Goal: Complete application form: Complete application form

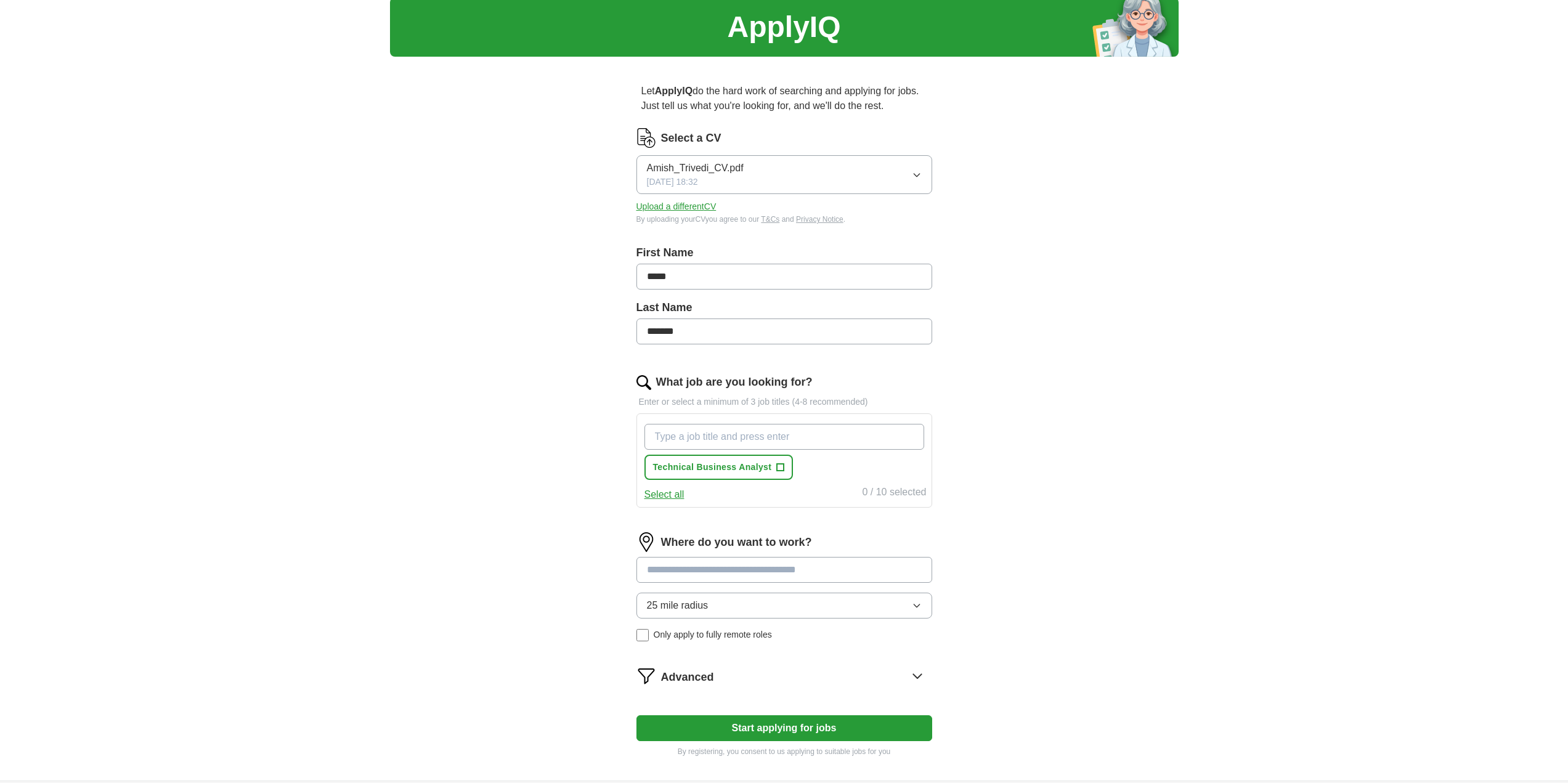
scroll to position [175, 0]
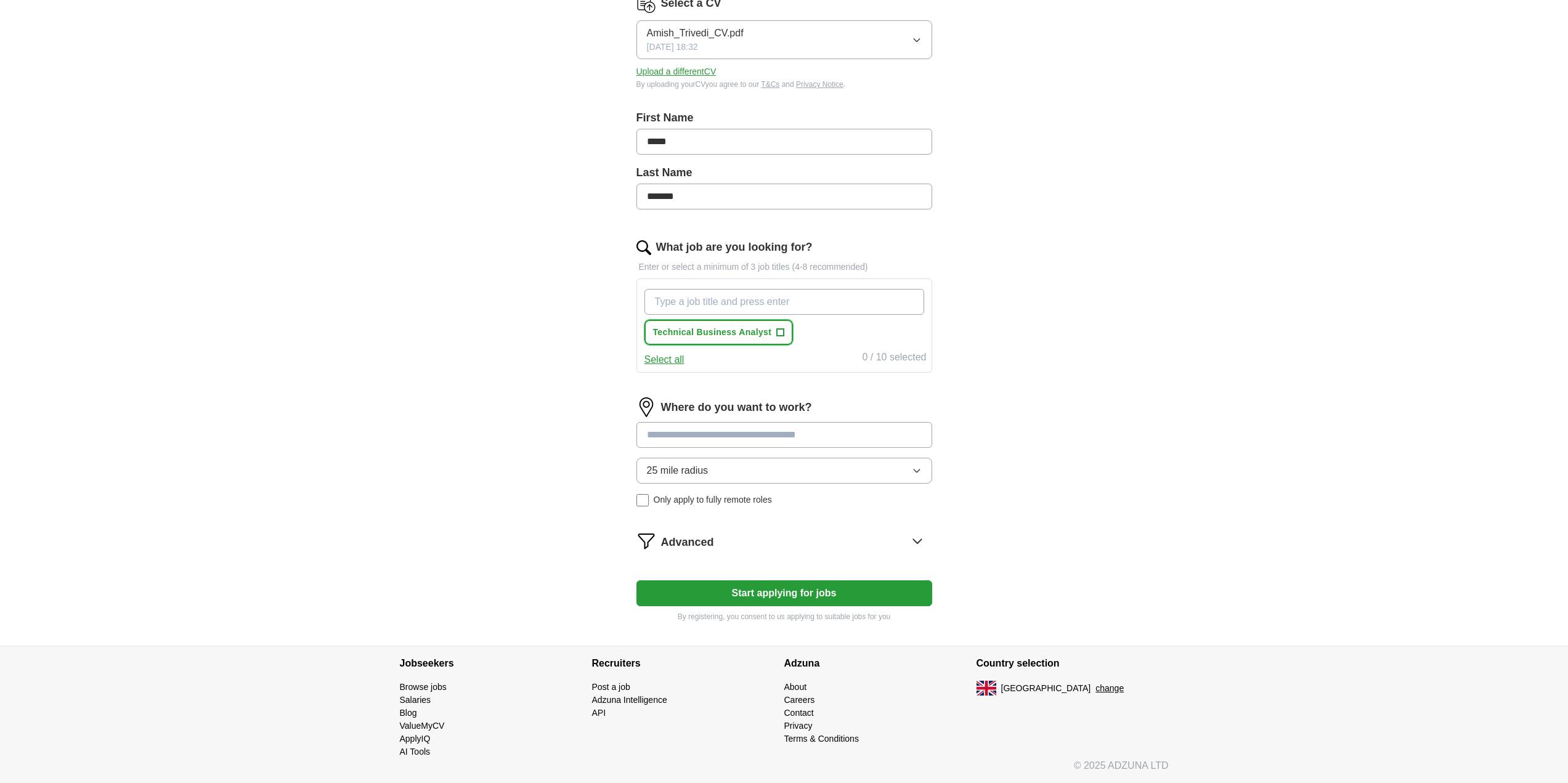
click at [778, 331] on span "+" at bounding box center [781, 332] width 8 height 10
click at [692, 295] on input "What job are you looking for?" at bounding box center [784, 301] width 280 height 26
type input "oracle analyst"
type input "operations analyst"
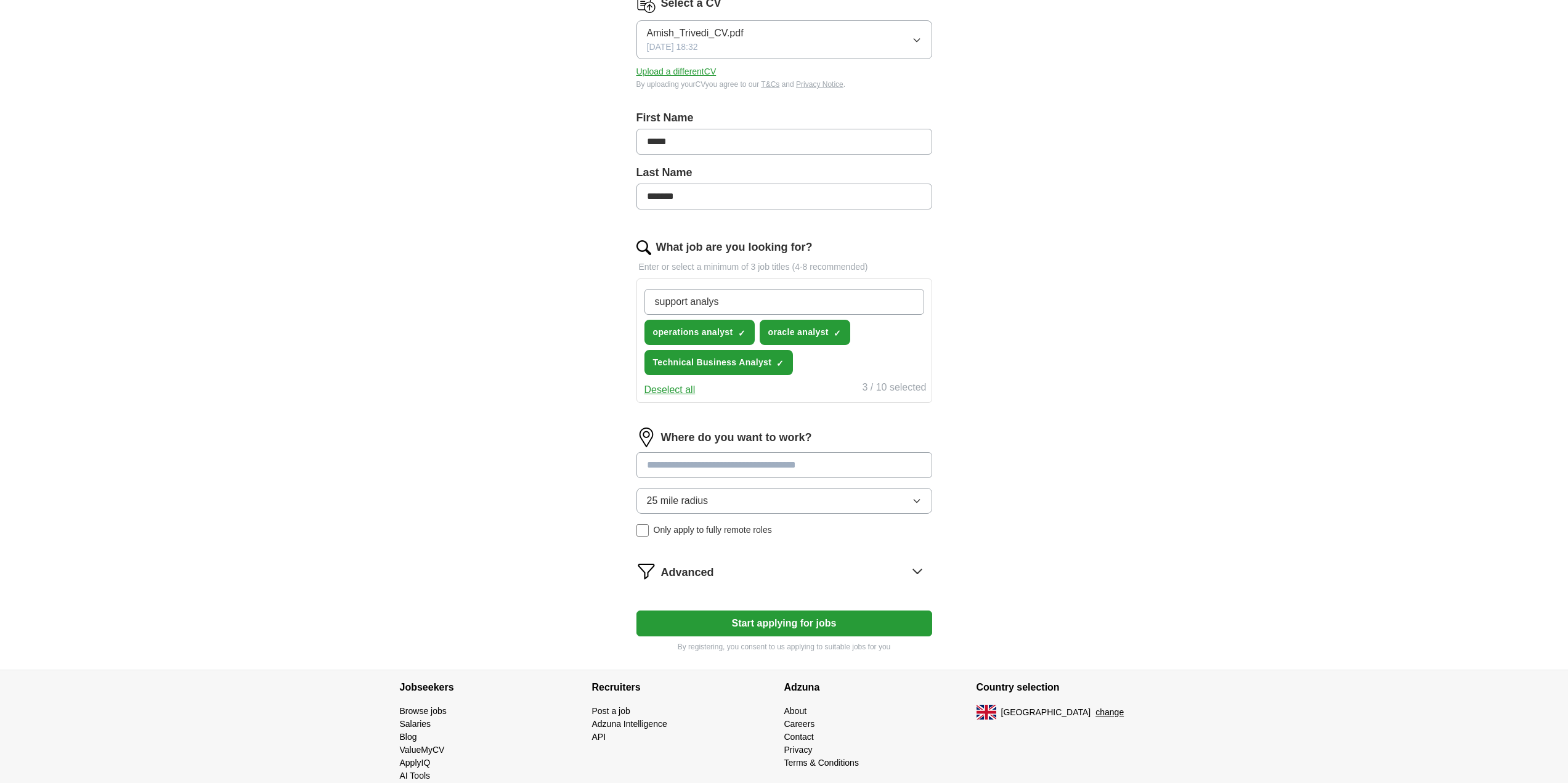
type input "support analyst"
type input "support engineer"
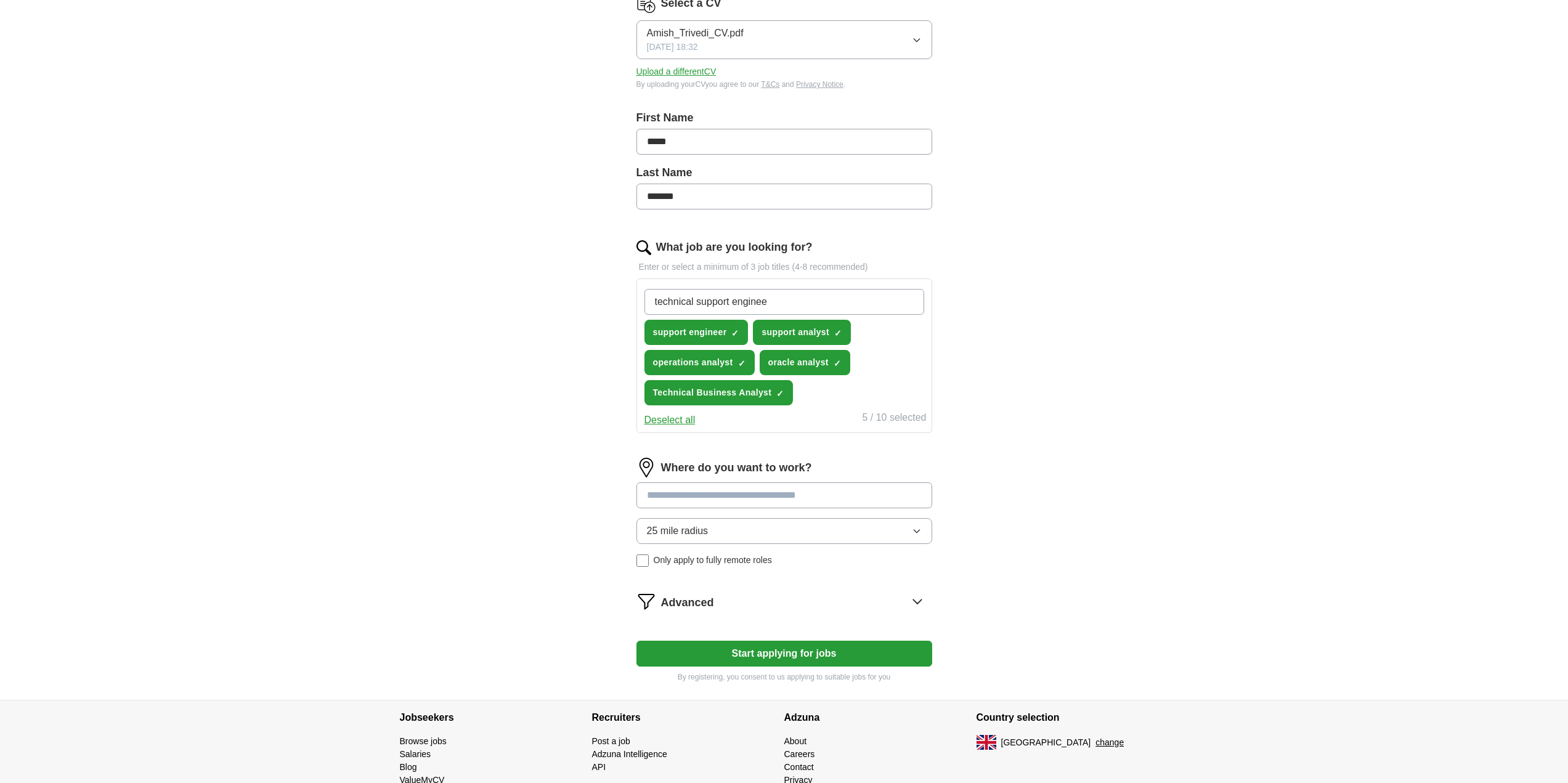
type input "technical support engineer"
type input "application analyst"
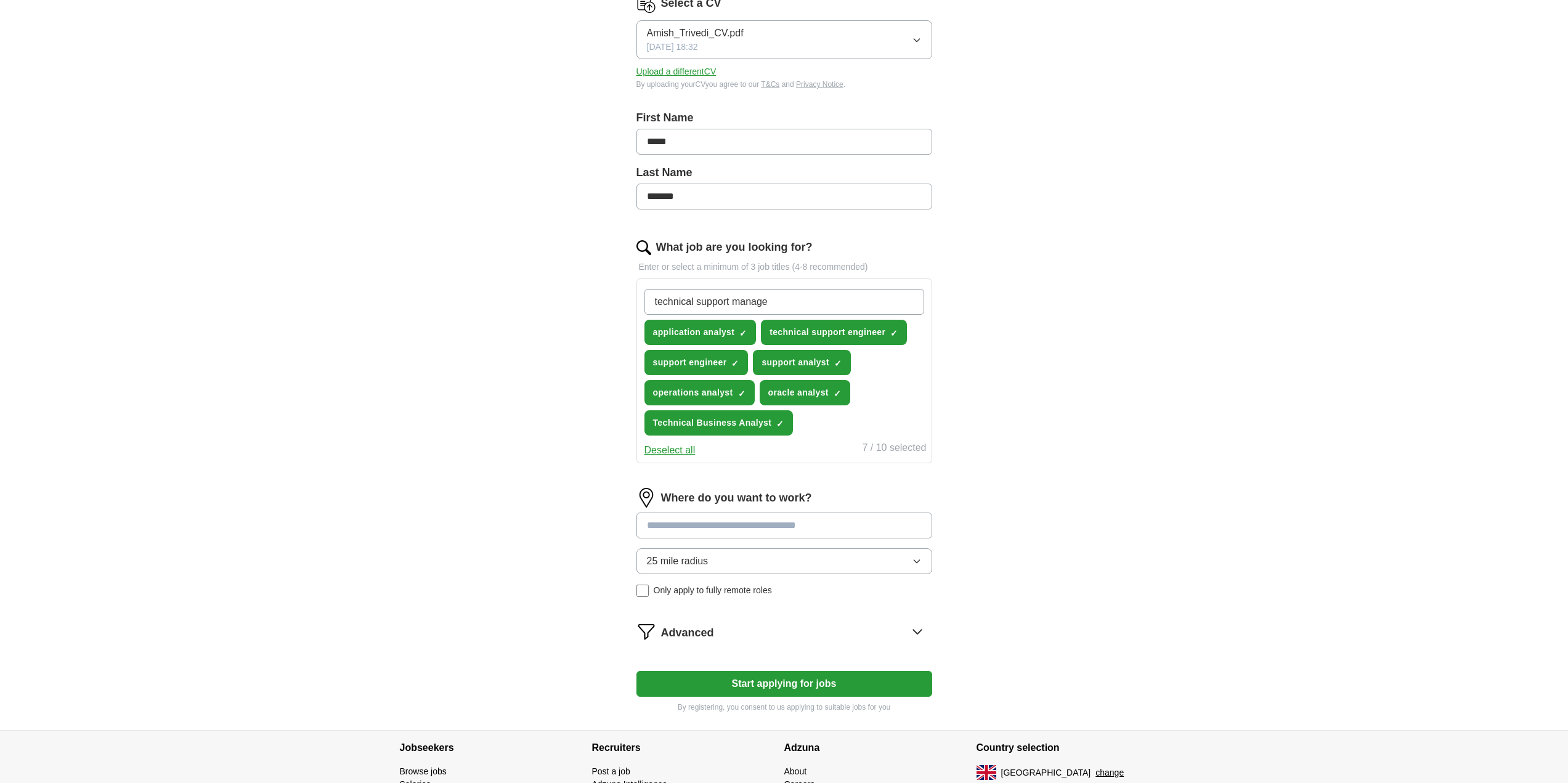
type input "technical support manager"
type input "operations manager"
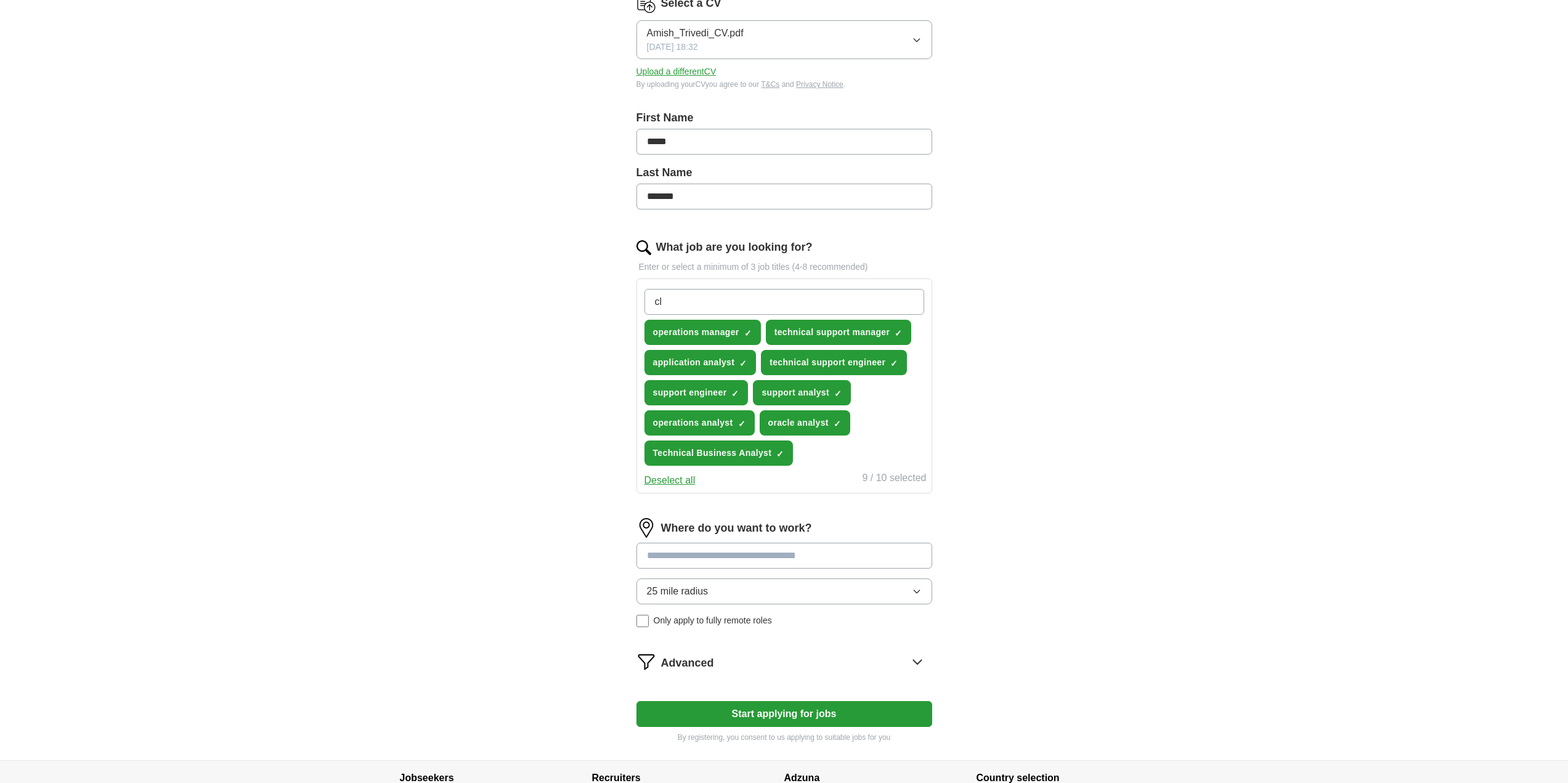
type input "c"
type input "technical business analyst"
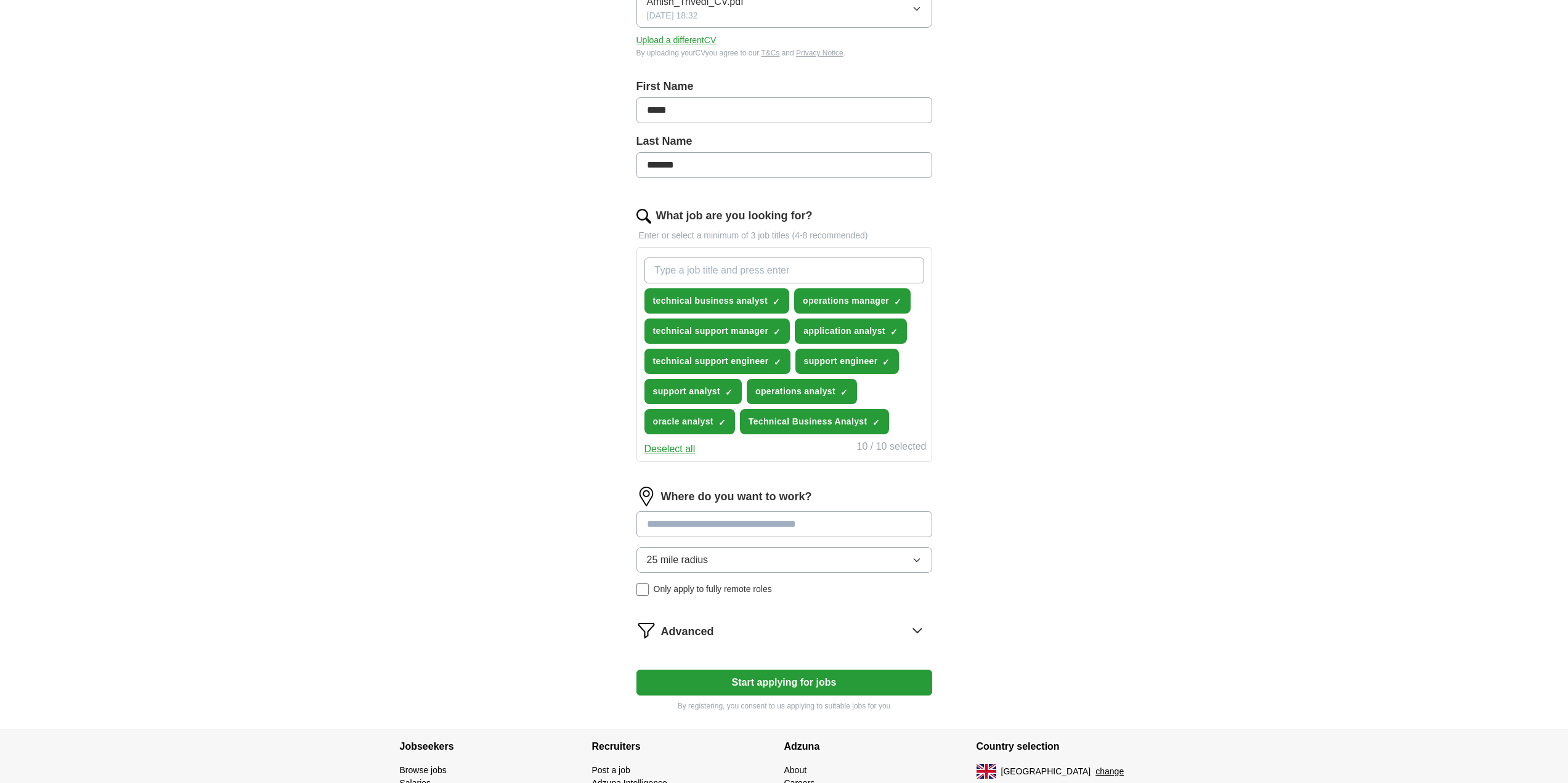
scroll to position [289, 0]
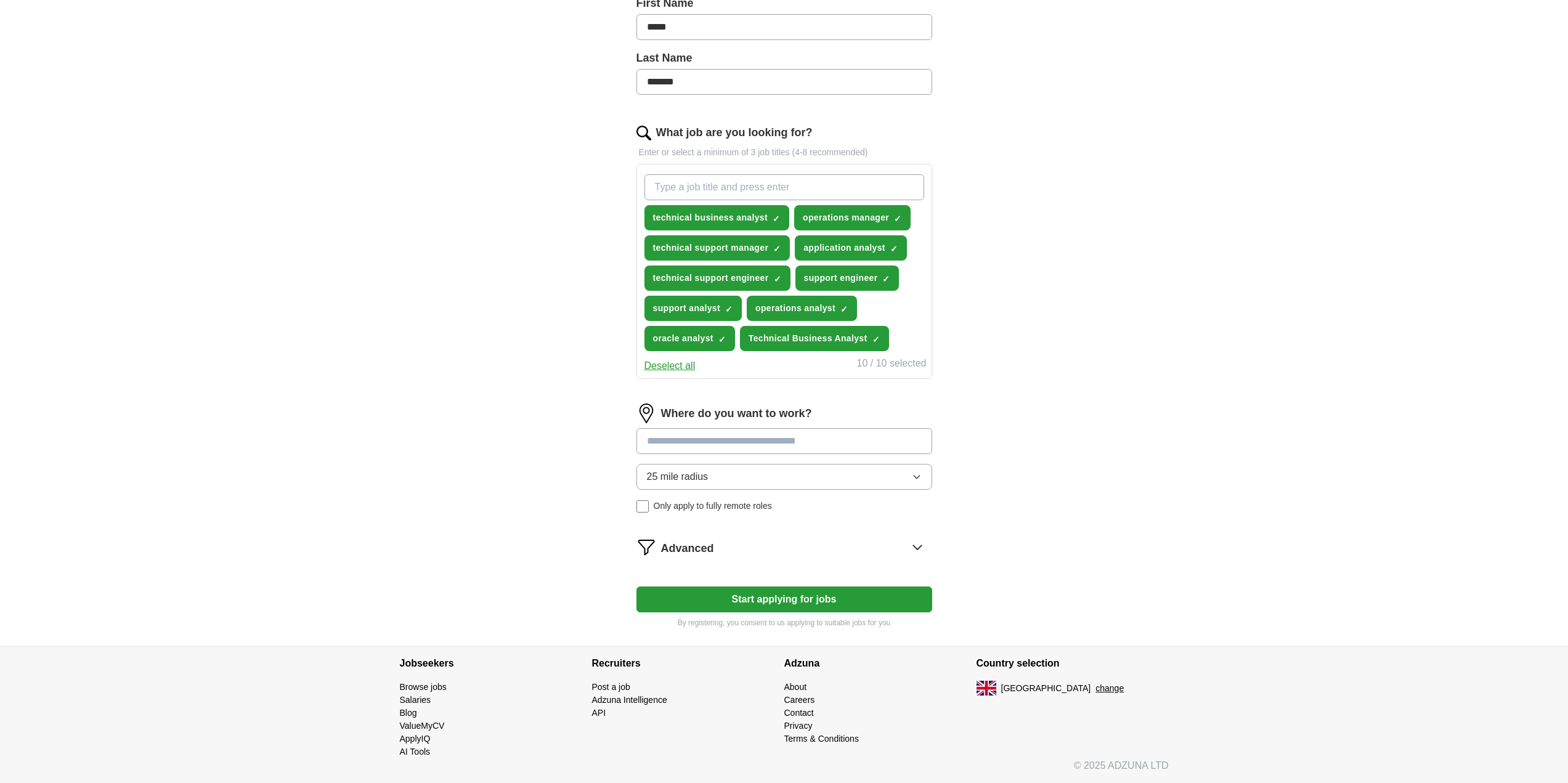
click at [688, 450] on input at bounding box center [784, 440] width 296 height 26
type input "***"
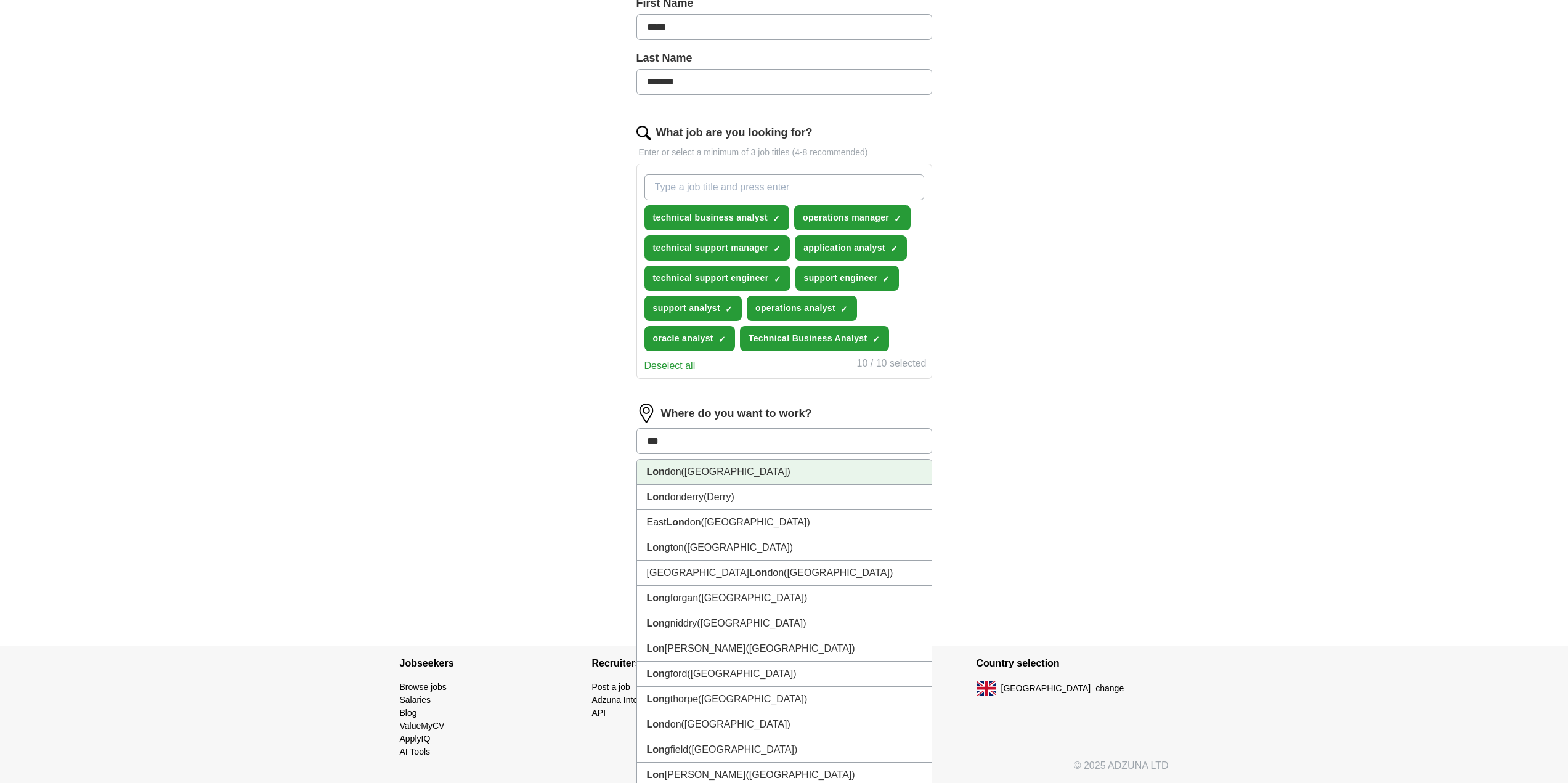
click at [683, 471] on span "(UK)" at bounding box center [735, 471] width 109 height 10
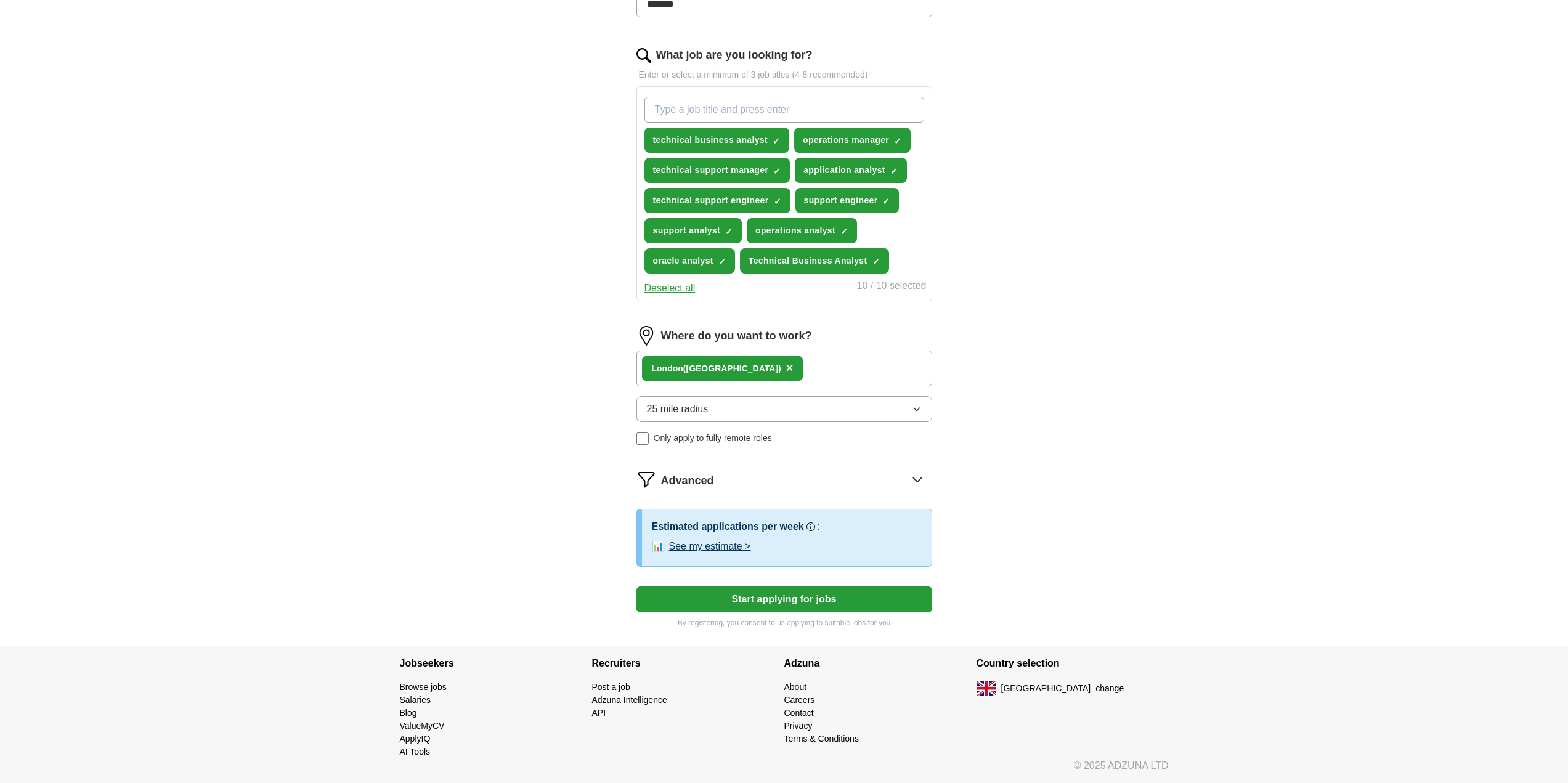
scroll to position [330, 0]
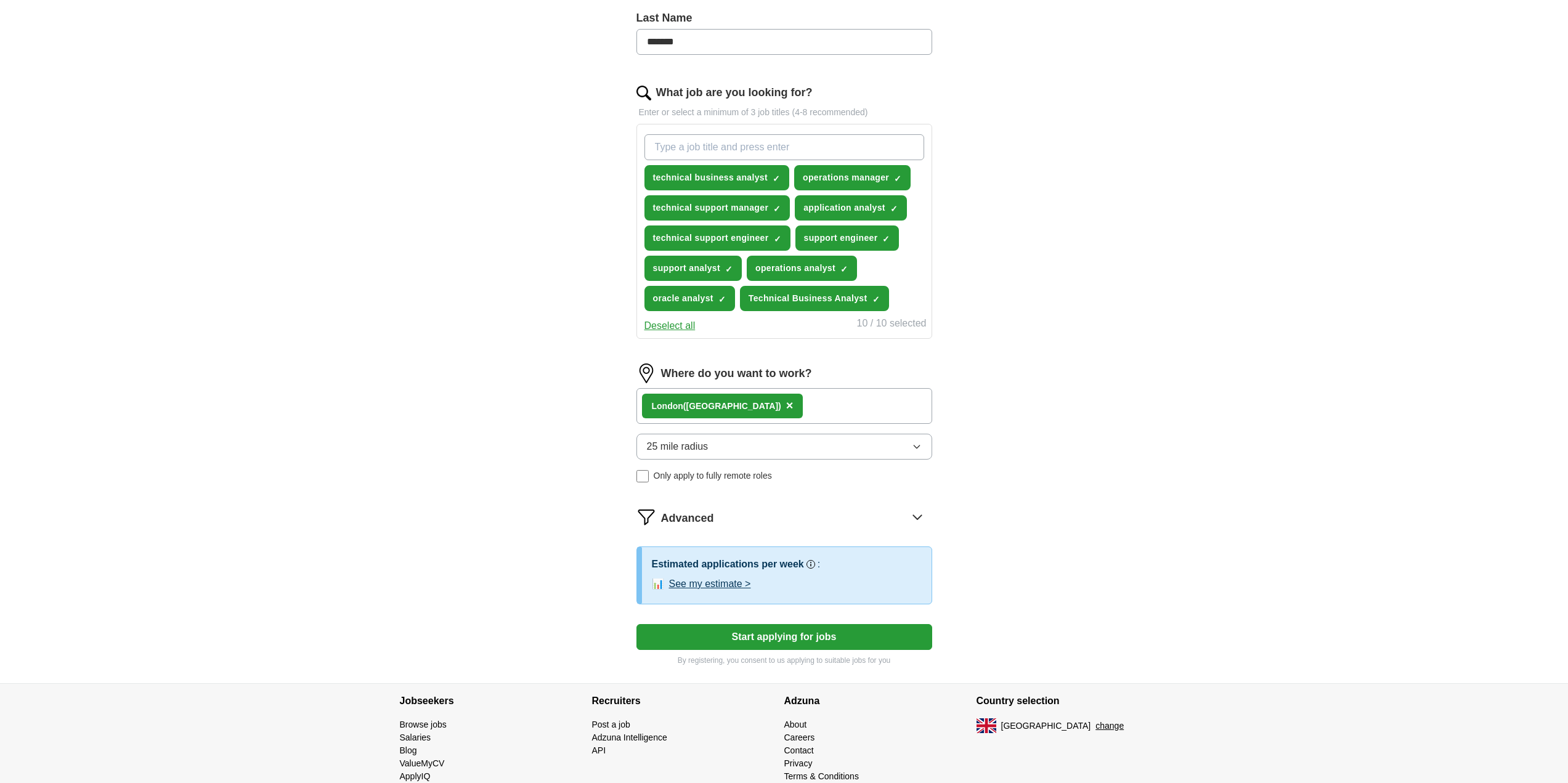
click at [719, 586] on button "See my estimate >" at bounding box center [710, 583] width 82 height 15
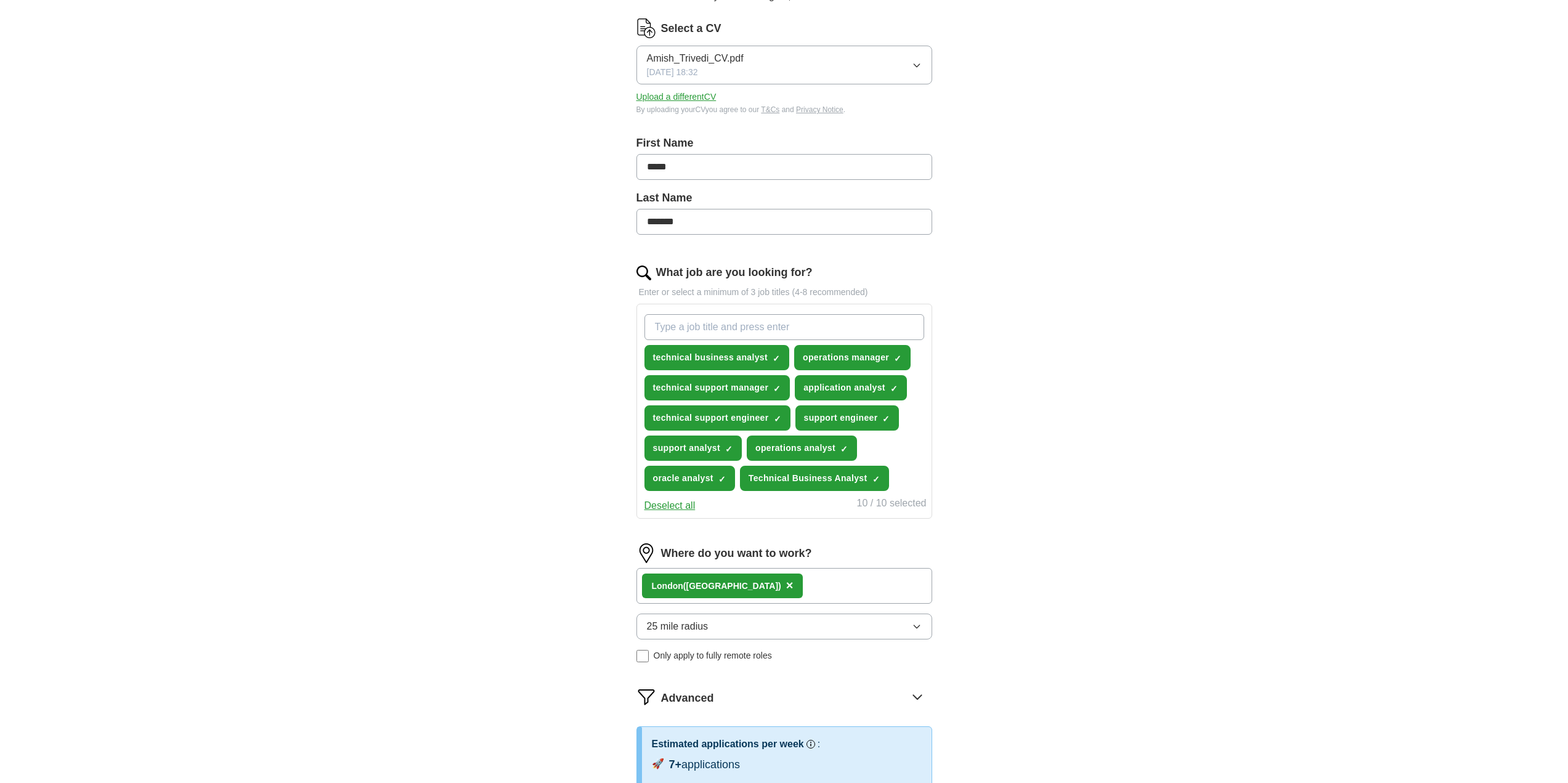
scroll to position [411, 0]
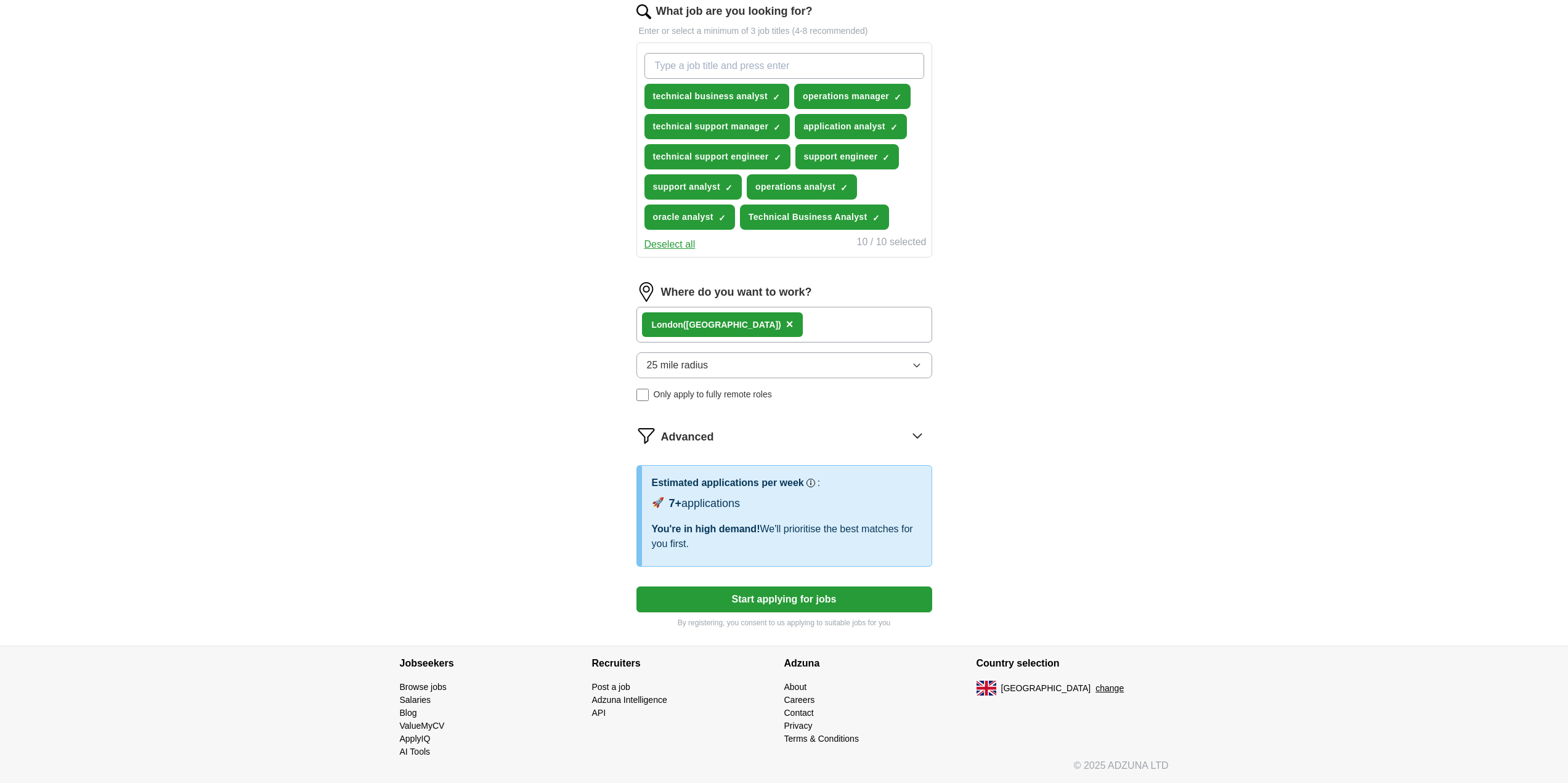
click at [907, 599] on button "Start applying for jobs" at bounding box center [784, 599] width 296 height 26
select select "**"
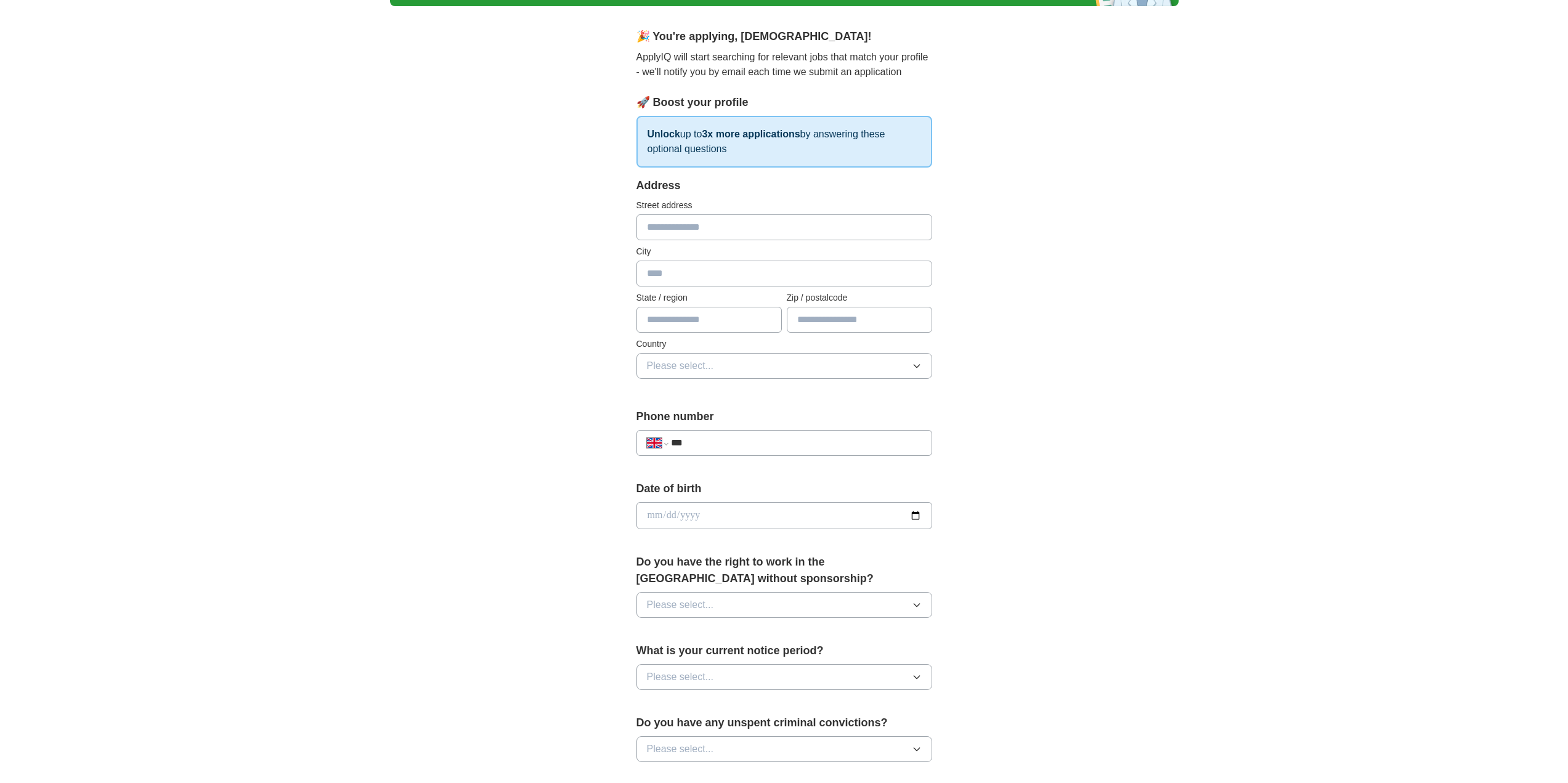
scroll to position [86, 0]
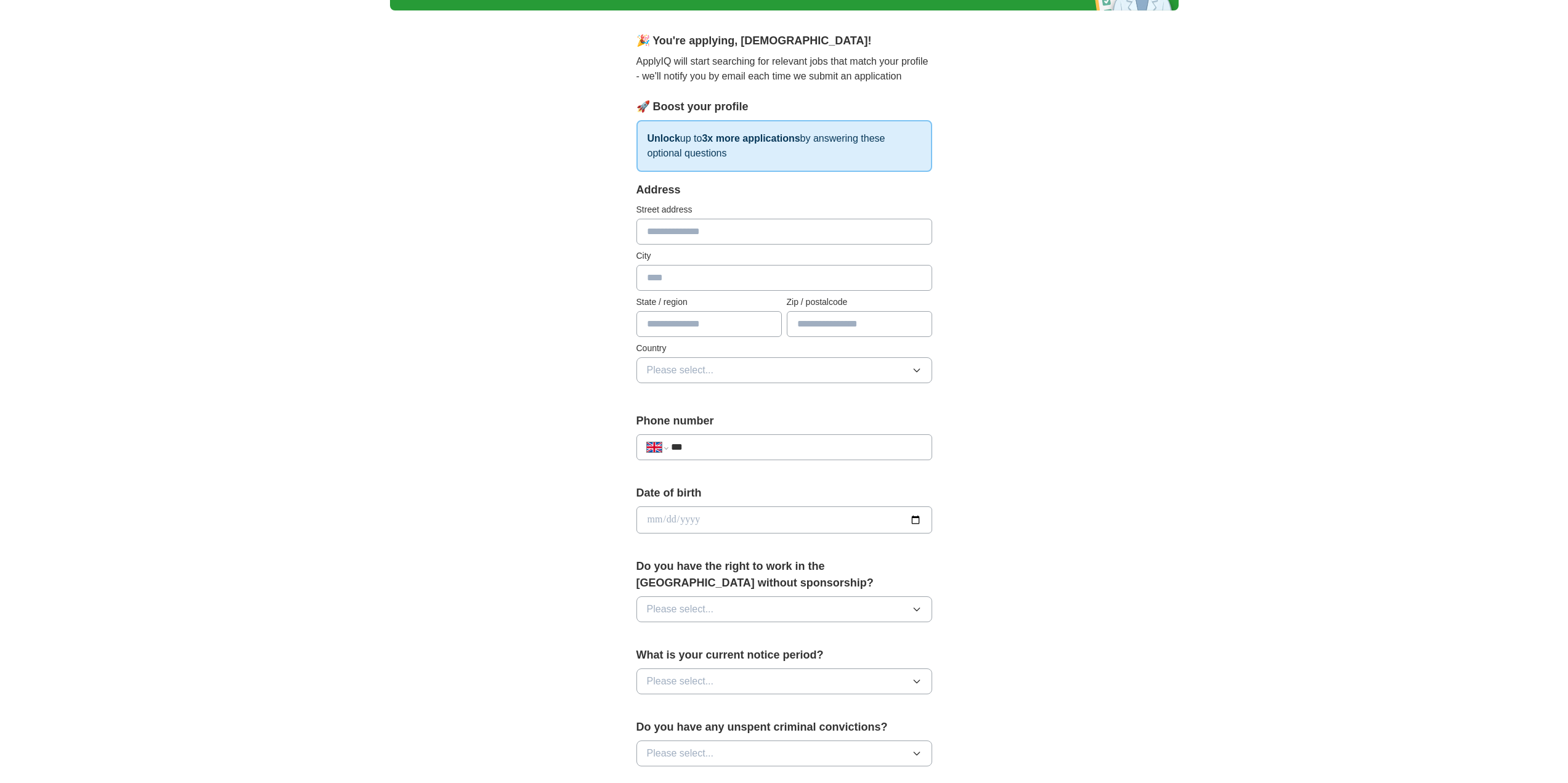
click at [668, 234] on input "text" at bounding box center [784, 231] width 296 height 26
type input "**********"
type input "*********"
type input "********"
drag, startPoint x: 658, startPoint y: 229, endPoint x: 620, endPoint y: 225, distance: 38.2
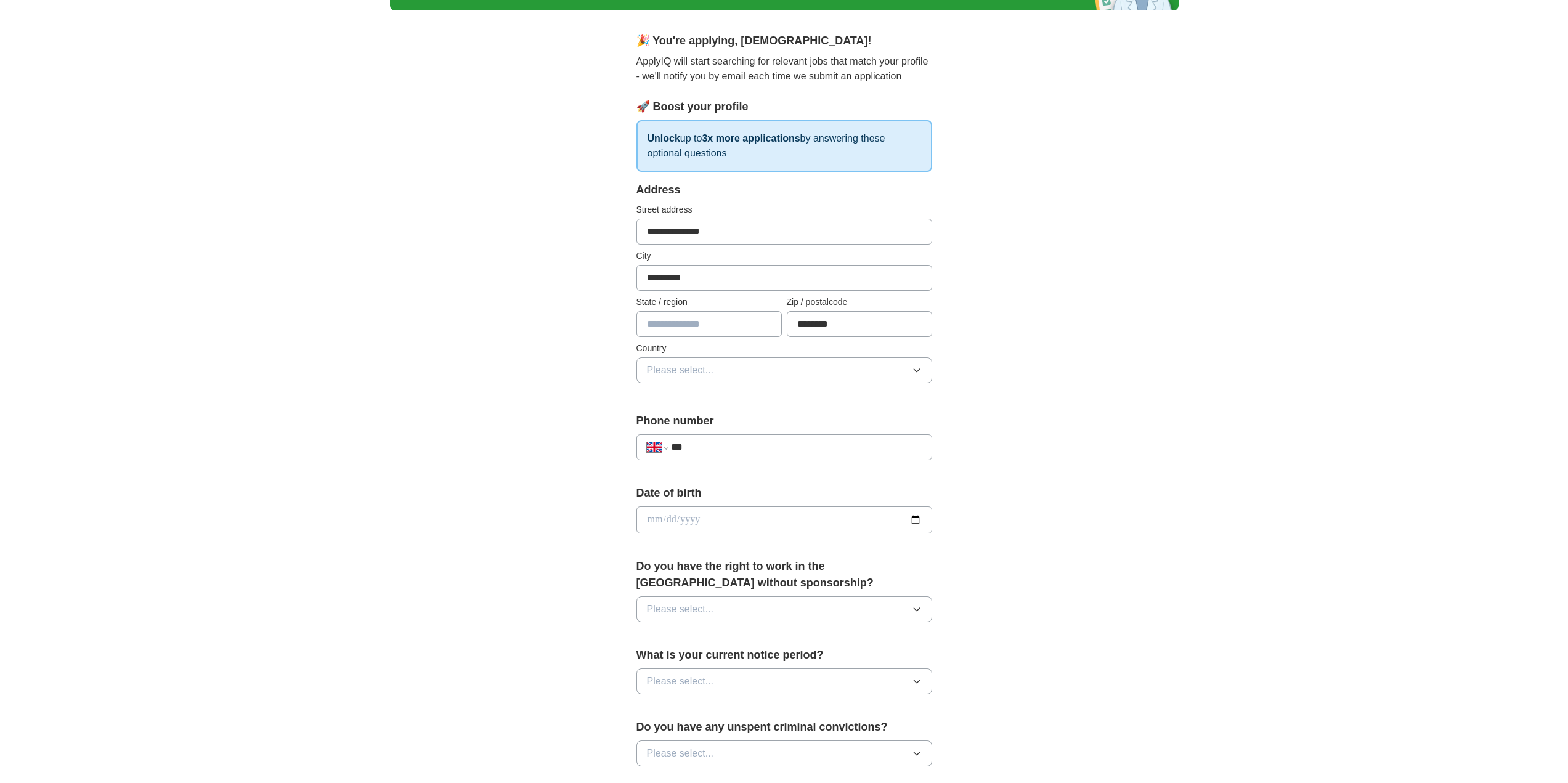
click at [620, 225] on div "**********" at bounding box center [784, 538] width 394 height 1035
type input "**********"
click at [696, 376] on span "Please select..." at bounding box center [680, 370] width 67 height 15
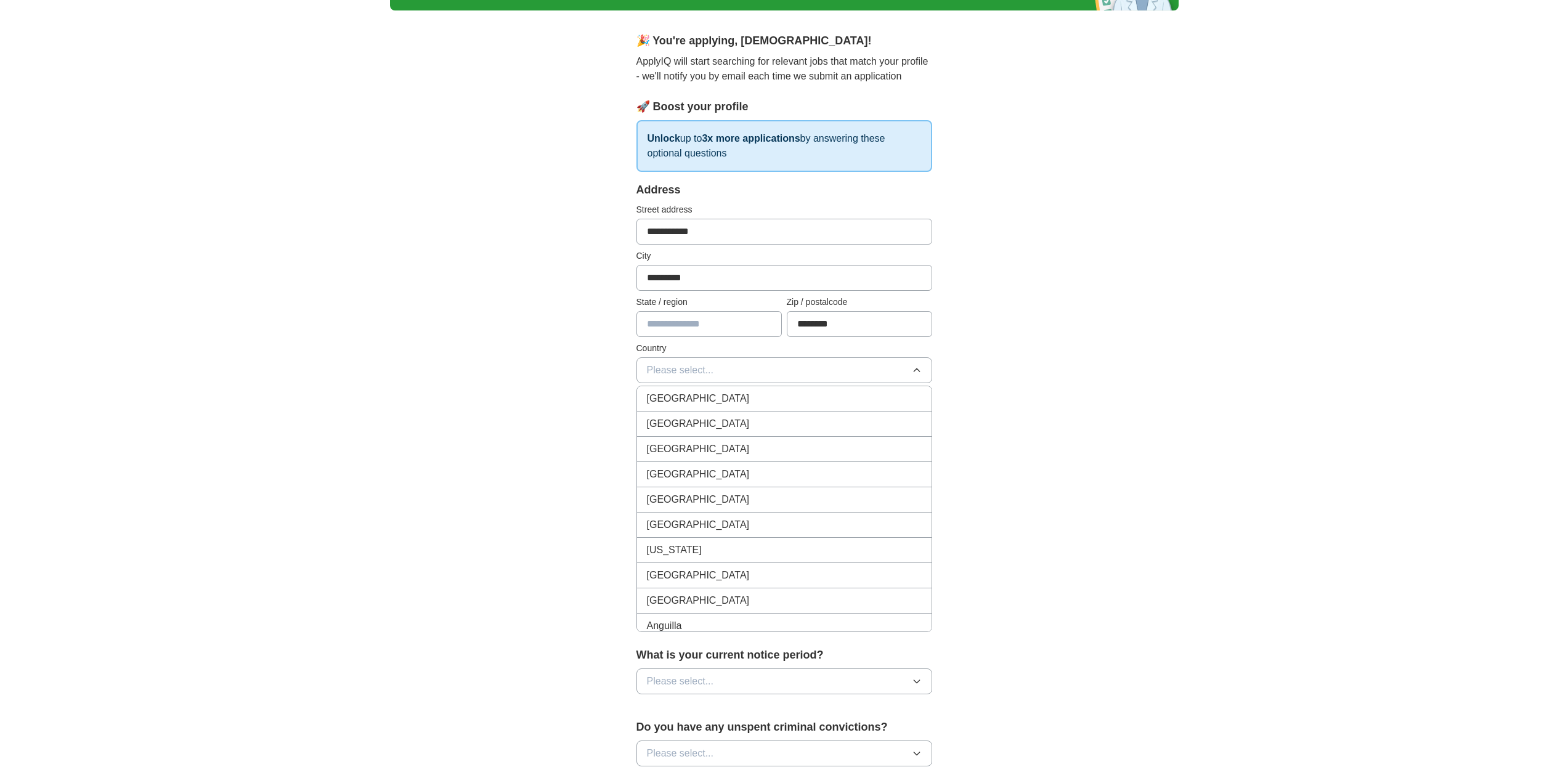
click at [703, 391] on span "[GEOGRAPHIC_DATA]" at bounding box center [698, 398] width 103 height 15
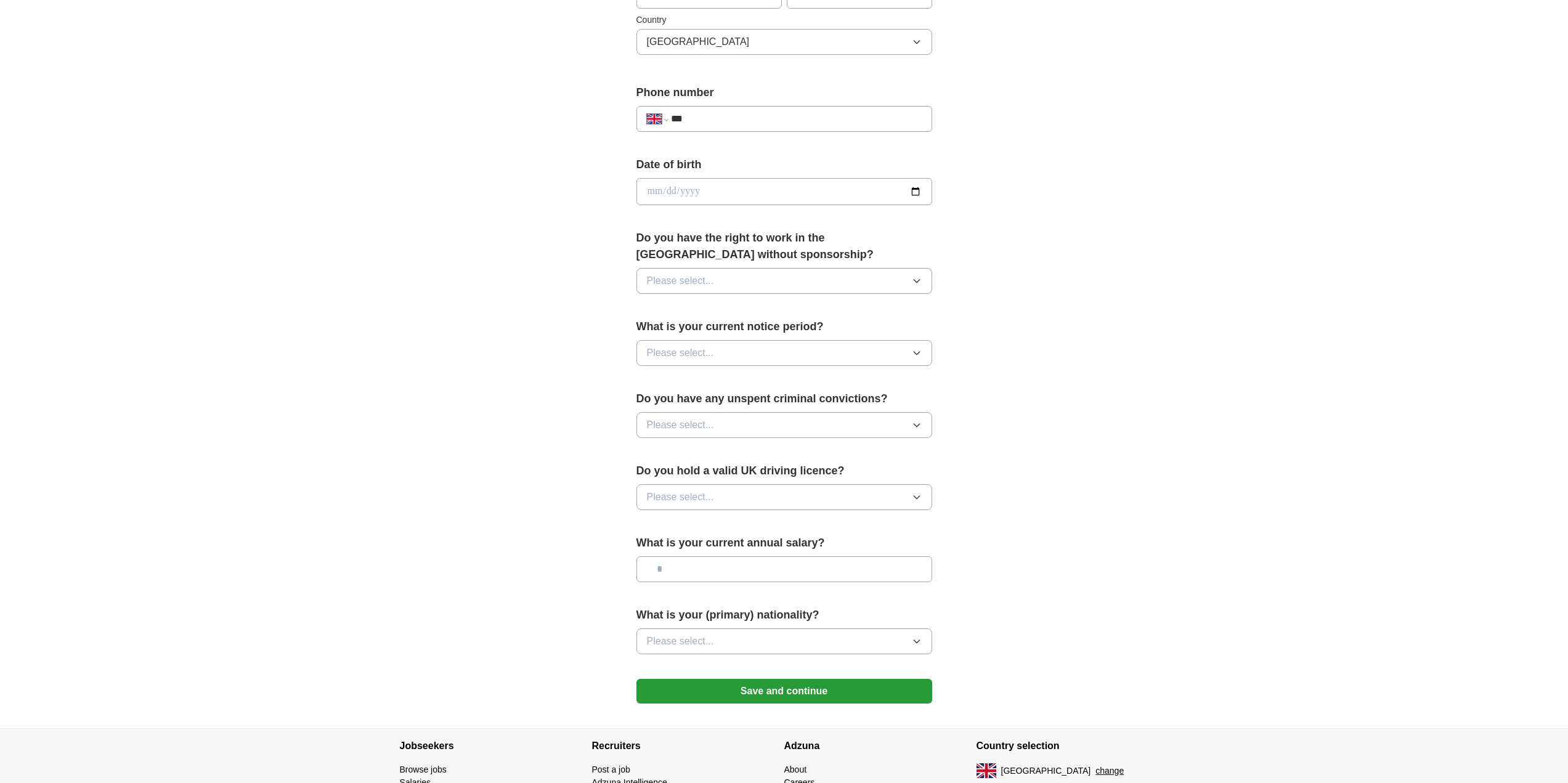
scroll to position [415, 0]
click at [736, 290] on button "Please select..." at bounding box center [784, 280] width 296 height 26
click at [704, 311] on div "Yes" at bounding box center [784, 308] width 275 height 15
click at [712, 357] on span "Please select..." at bounding box center [680, 352] width 67 height 15
click at [681, 455] on span "1 month" at bounding box center [664, 456] width 35 height 15
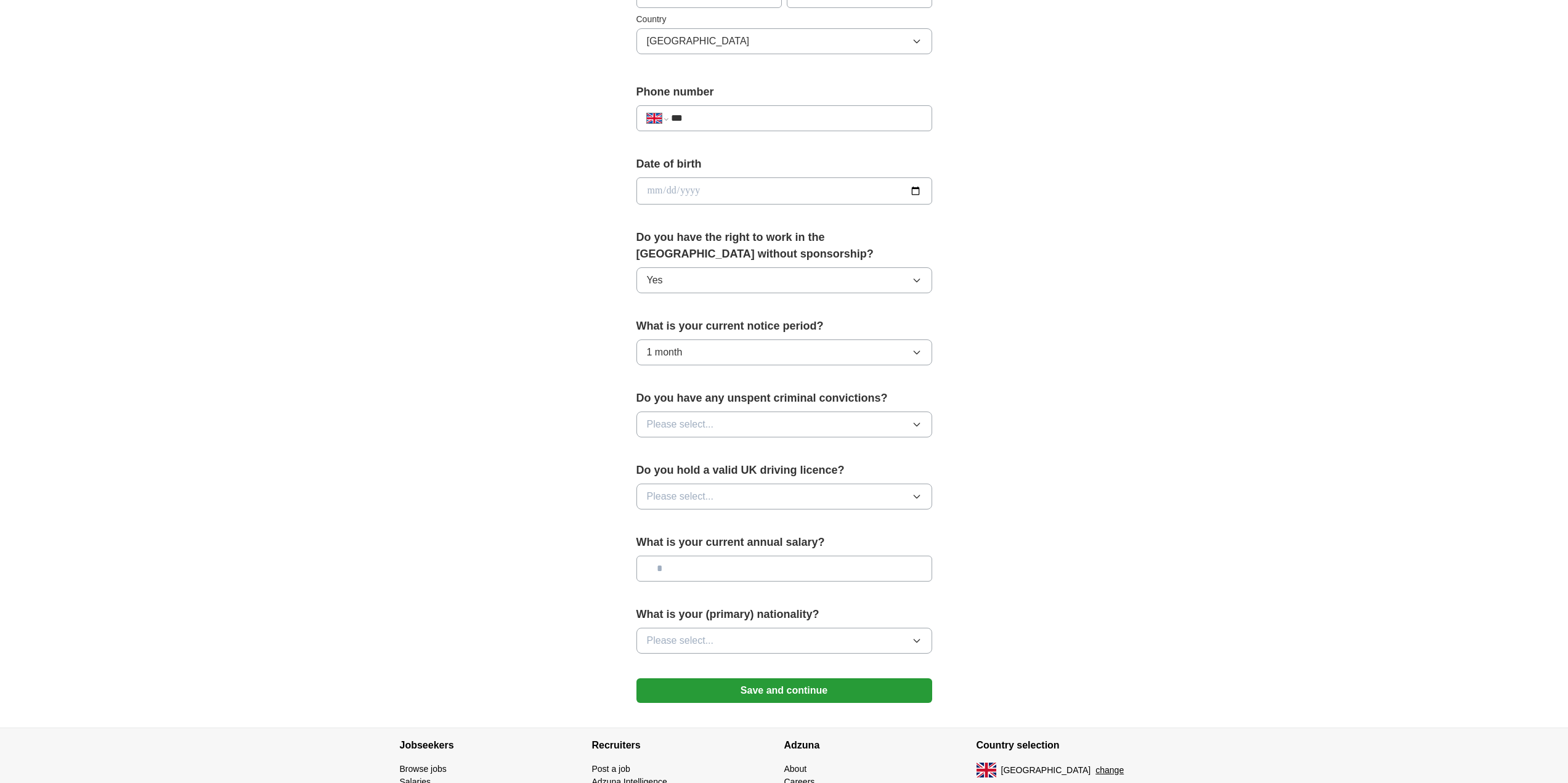
click at [719, 423] on button "Please select..." at bounding box center [784, 424] width 296 height 26
click at [695, 451] on div "Yes" at bounding box center [784, 452] width 275 height 15
click at [696, 427] on button "Yes" at bounding box center [784, 424] width 296 height 26
click at [712, 471] on li "No" at bounding box center [784, 480] width 294 height 25
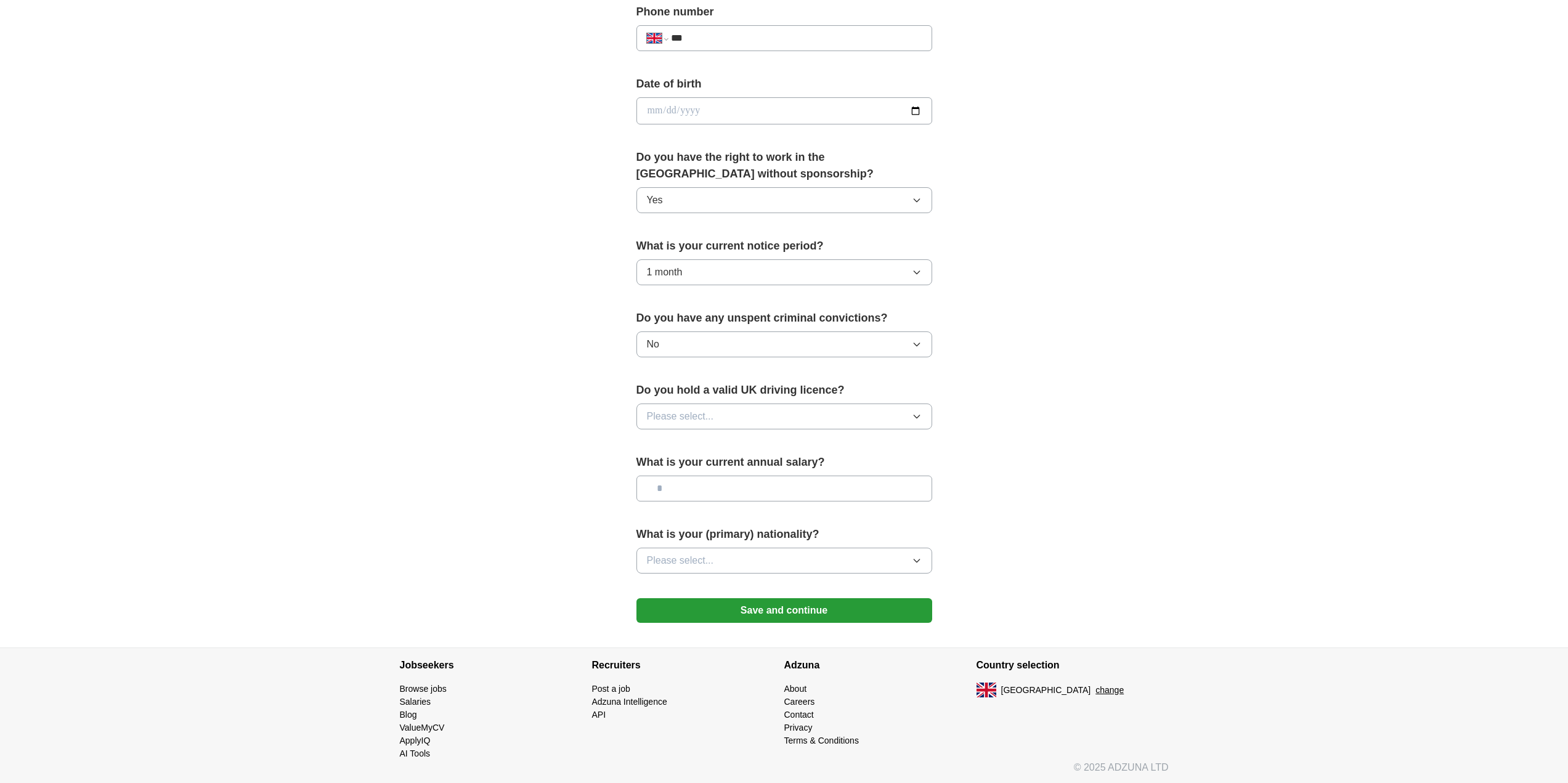
scroll to position [497, 0]
click at [707, 423] on button "Please select..." at bounding box center [784, 414] width 296 height 26
click at [697, 451] on li "Yes" at bounding box center [784, 443] width 294 height 25
click at [801, 564] on button "Please select..." at bounding box center [784, 558] width 296 height 26
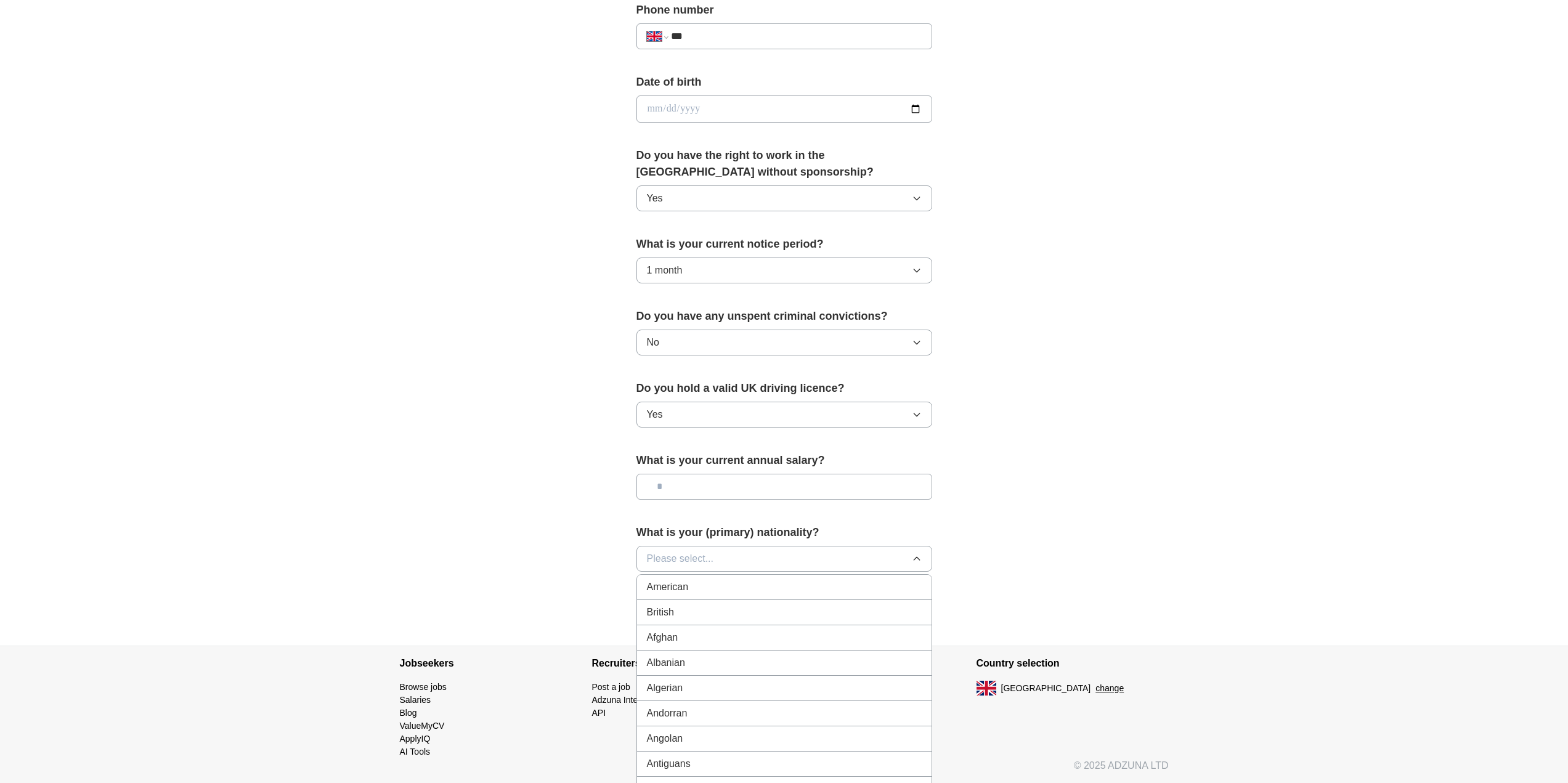
click at [721, 615] on div "British" at bounding box center [784, 612] width 275 height 15
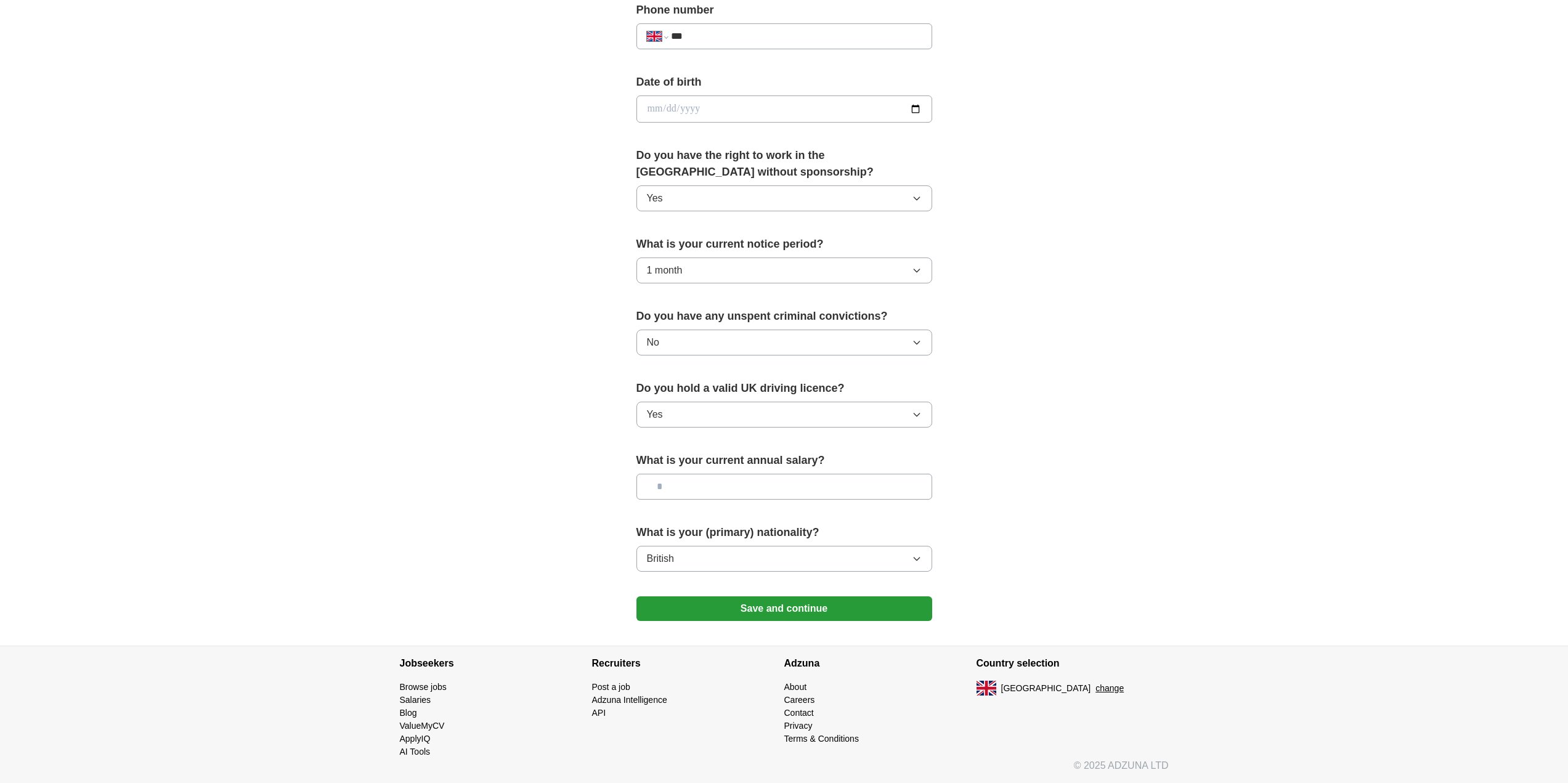
click at [751, 617] on button "Save and continue" at bounding box center [784, 608] width 296 height 24
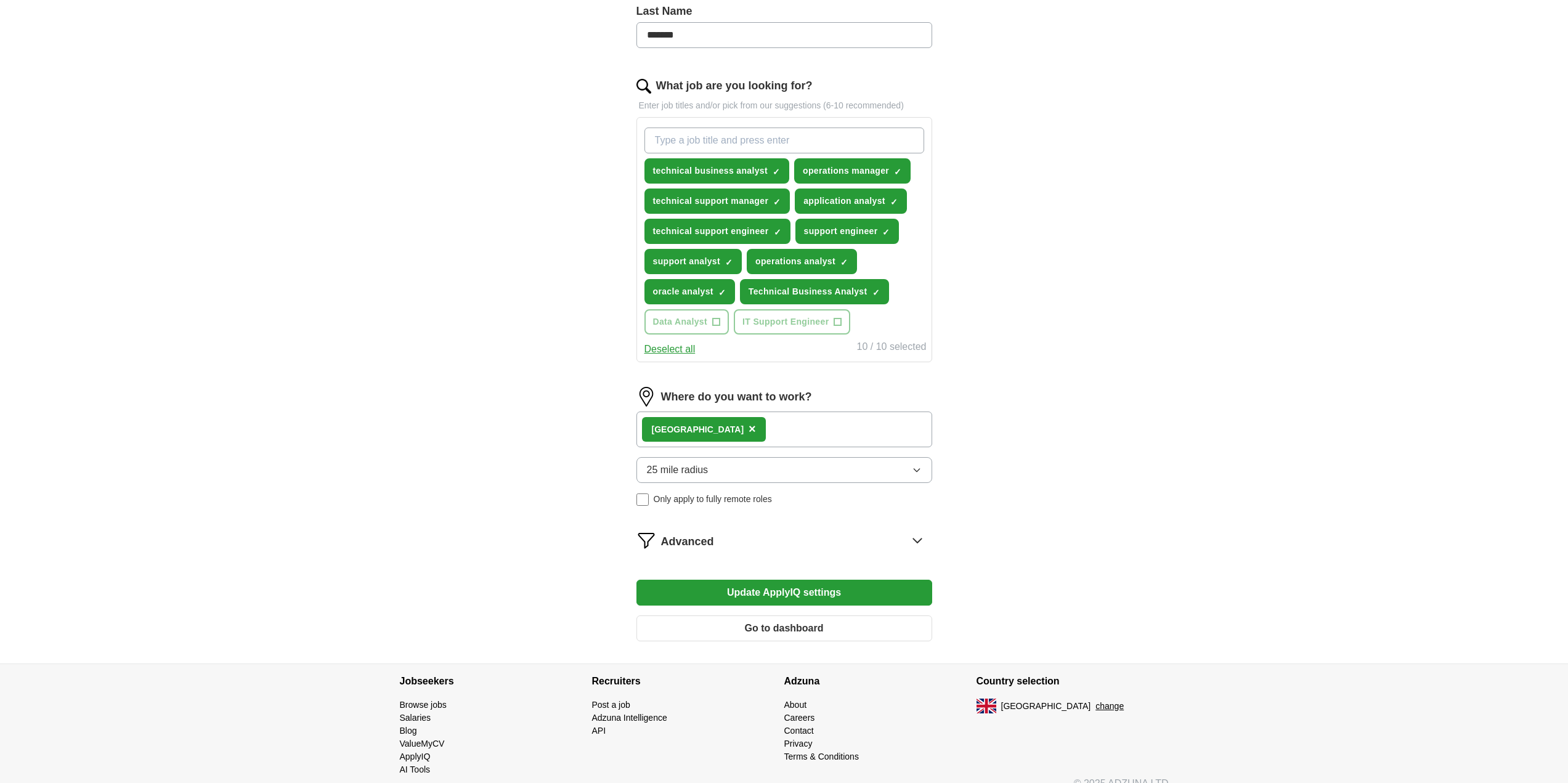
scroll to position [354, 0]
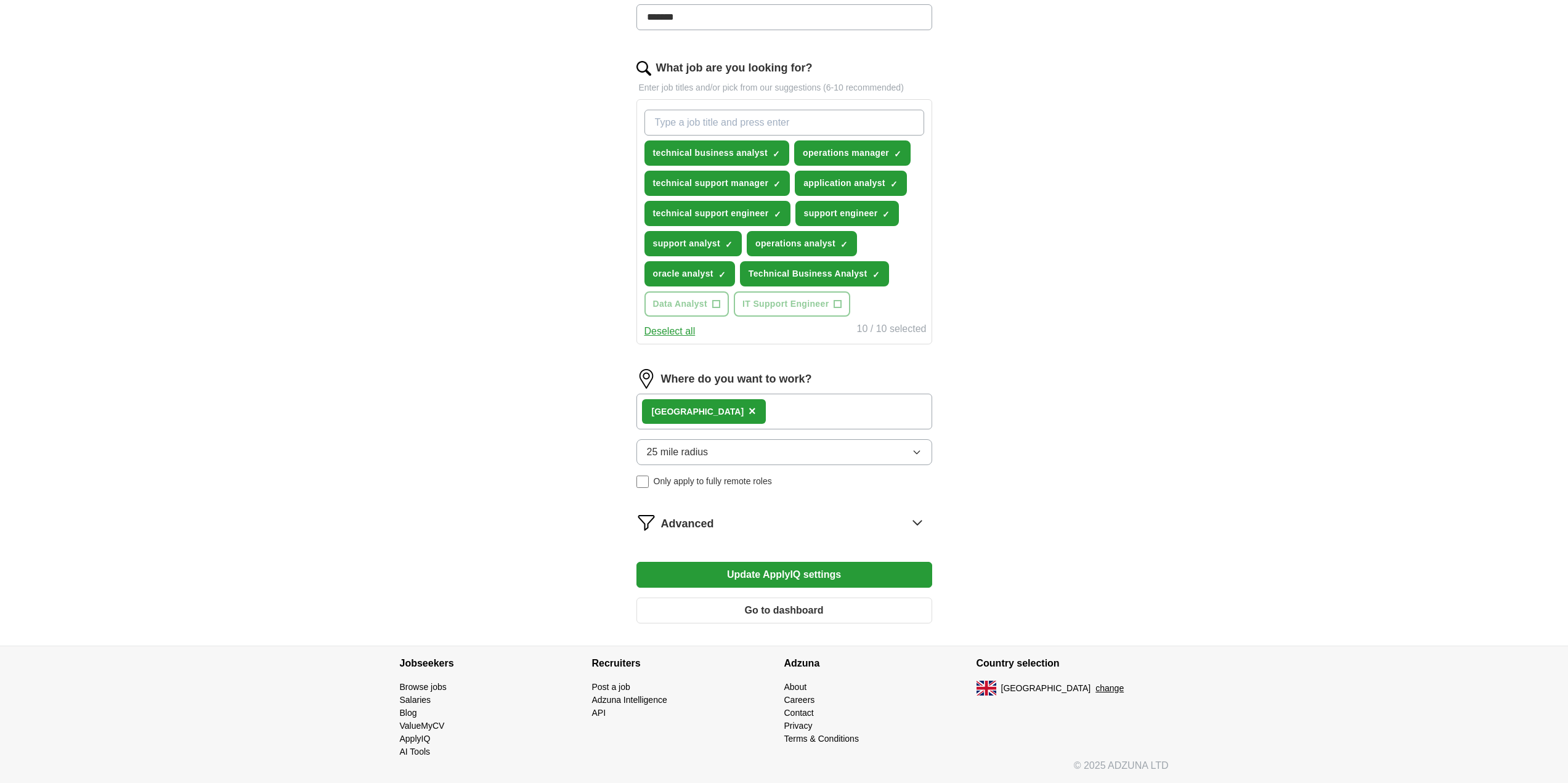
click at [815, 606] on button "Go to dashboard" at bounding box center [784, 610] width 296 height 26
